Goal: Obtain resource: Download file/media

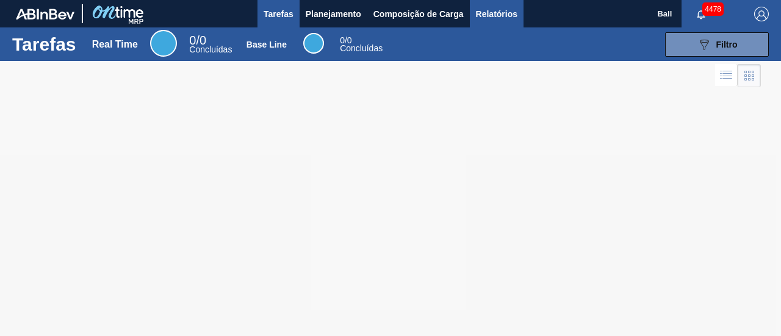
click at [483, 16] on span "Relatórios" at bounding box center [496, 14] width 41 height 15
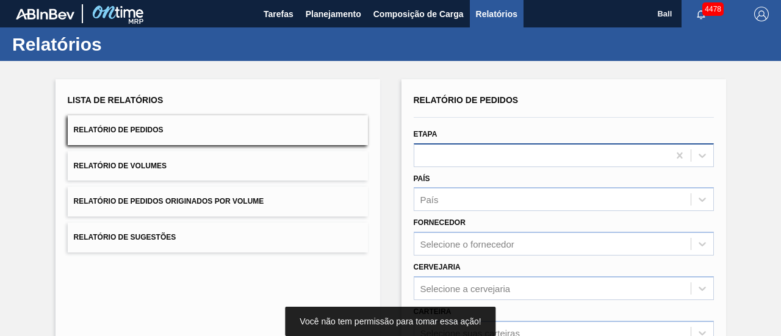
click at [445, 160] on div at bounding box center [564, 155] width 300 height 24
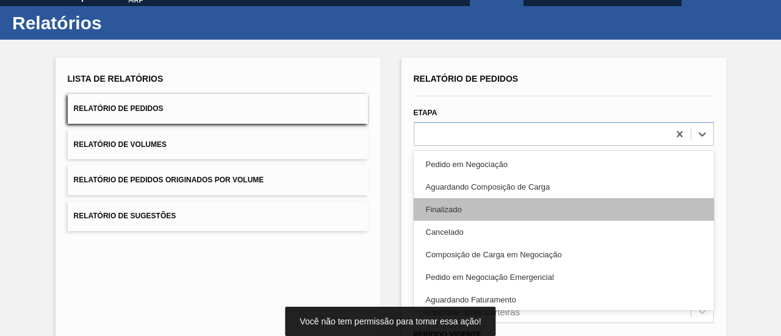
scroll to position [23, 0]
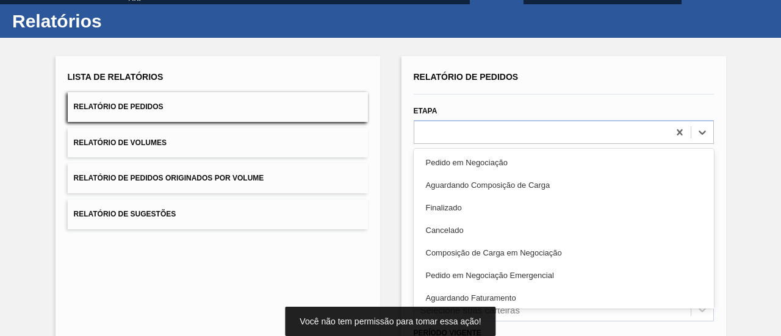
click at [512, 293] on div "Aguardando Faturamento" at bounding box center [564, 298] width 300 height 23
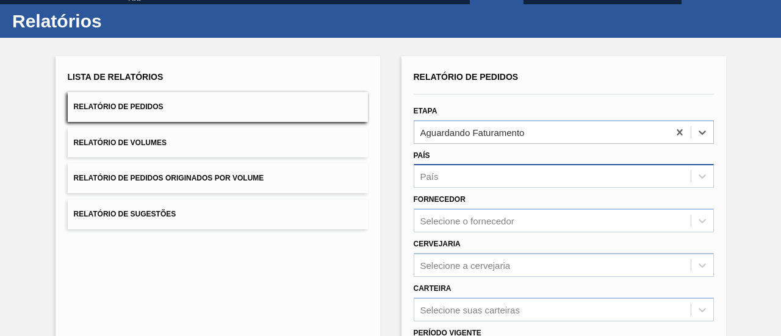
click at [468, 167] on div "País" at bounding box center [564, 176] width 300 height 24
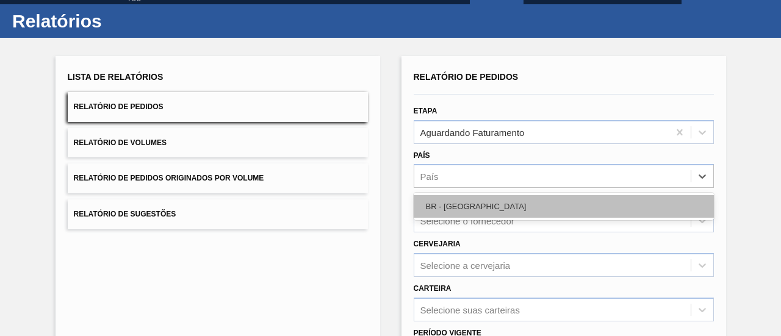
click at [475, 200] on div "BR - [GEOGRAPHIC_DATA]" at bounding box center [564, 206] width 300 height 23
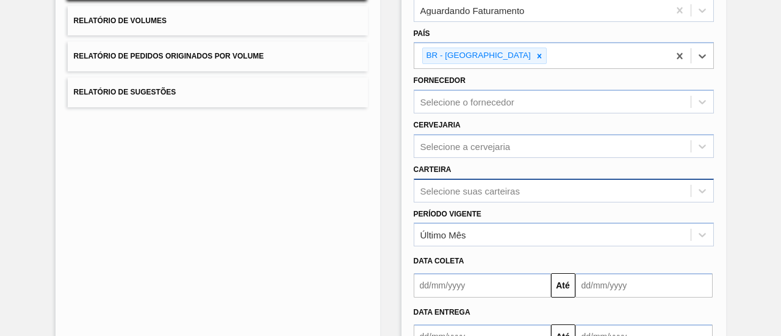
scroll to position [203, 0]
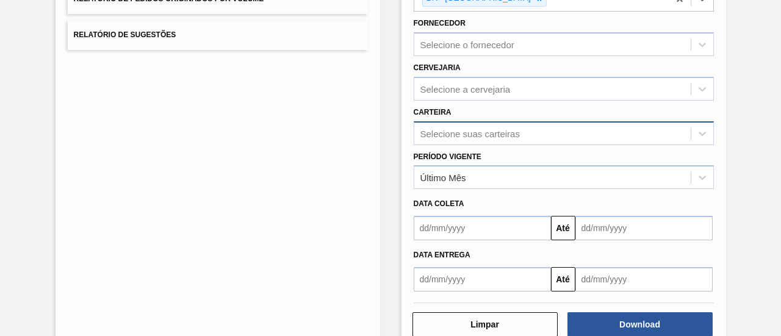
click at [472, 145] on div "Selecione suas carteiras" at bounding box center [564, 133] width 300 height 24
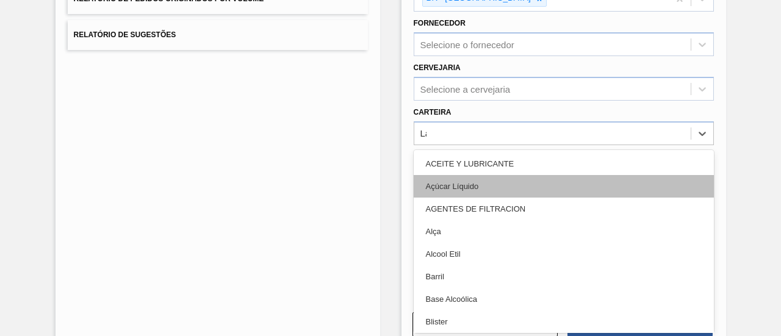
type input "Lat"
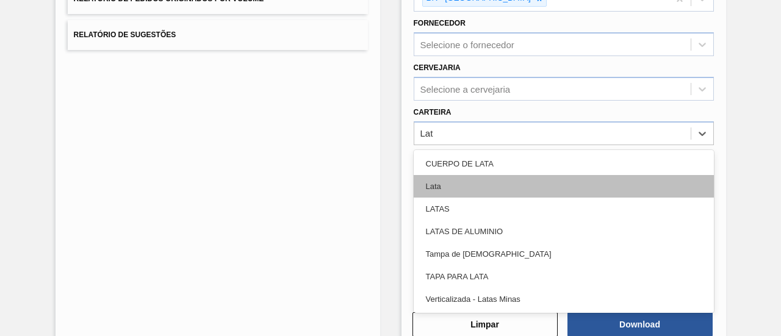
click at [483, 178] on div "Lata" at bounding box center [564, 186] width 300 height 23
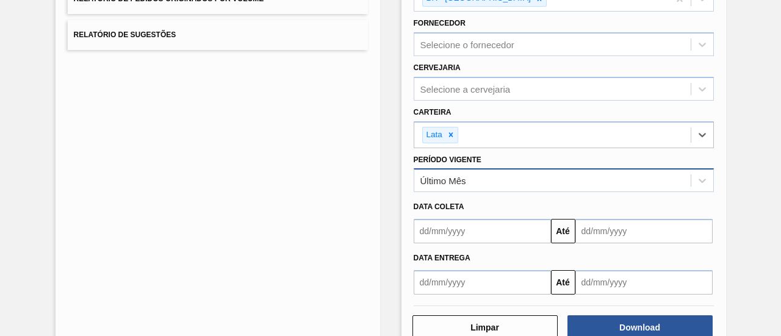
click at [470, 178] on div "Último Mês" at bounding box center [552, 181] width 276 height 18
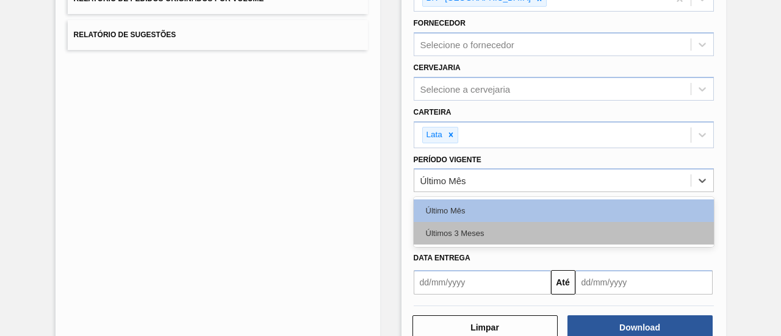
click at [472, 229] on div "Últimos 3 Meses" at bounding box center [564, 233] width 300 height 23
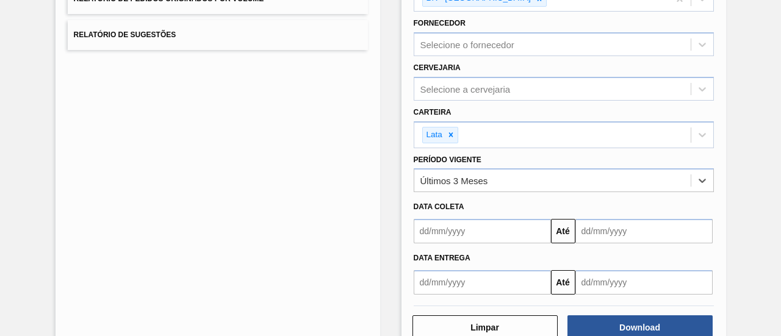
click at [465, 221] on input "text" at bounding box center [482, 231] width 137 height 24
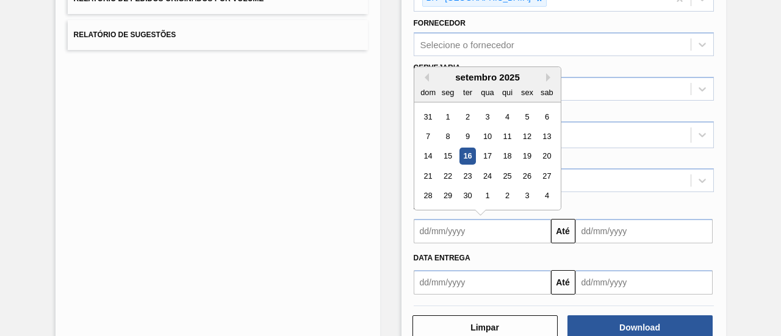
click at [464, 148] on div "16" at bounding box center [467, 156] width 16 height 16
type input "[DATE]"
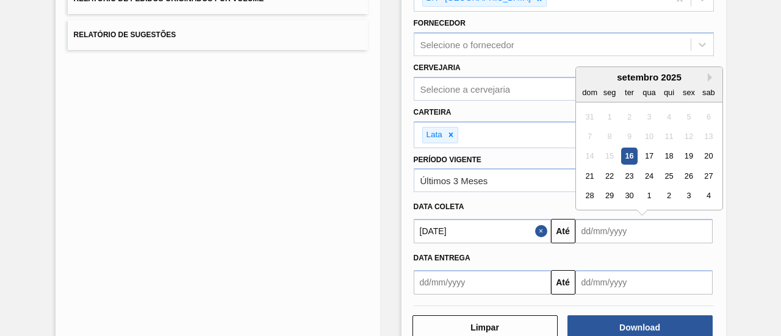
click at [653, 229] on input "text" at bounding box center [643, 231] width 137 height 24
click at [708, 75] on button "Next Month" at bounding box center [712, 77] width 9 height 9
click at [587, 175] on div "16" at bounding box center [589, 176] width 16 height 16
type input "[DATE]"
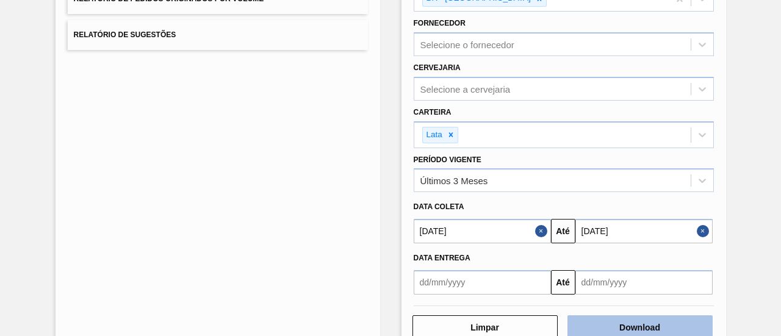
click at [633, 318] on button "Download" at bounding box center [639, 327] width 145 height 24
